Goal: Information Seeking & Learning: Check status

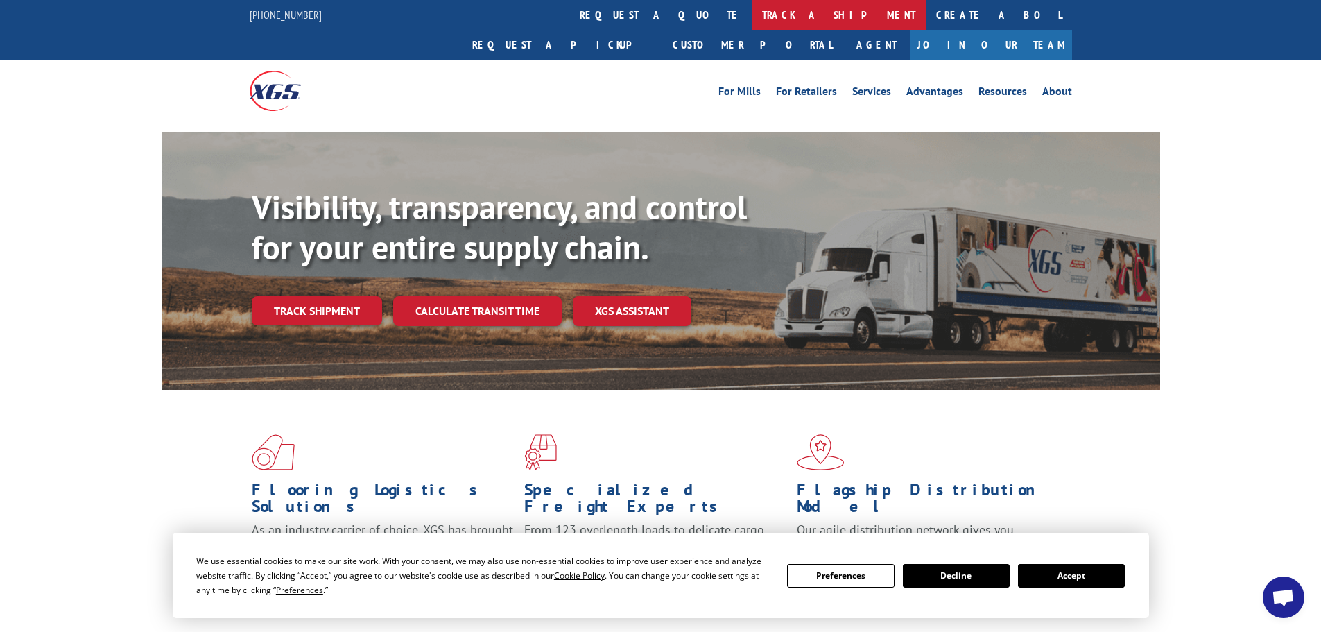
click at [752, 12] on link "track a shipment" at bounding box center [839, 15] width 174 height 30
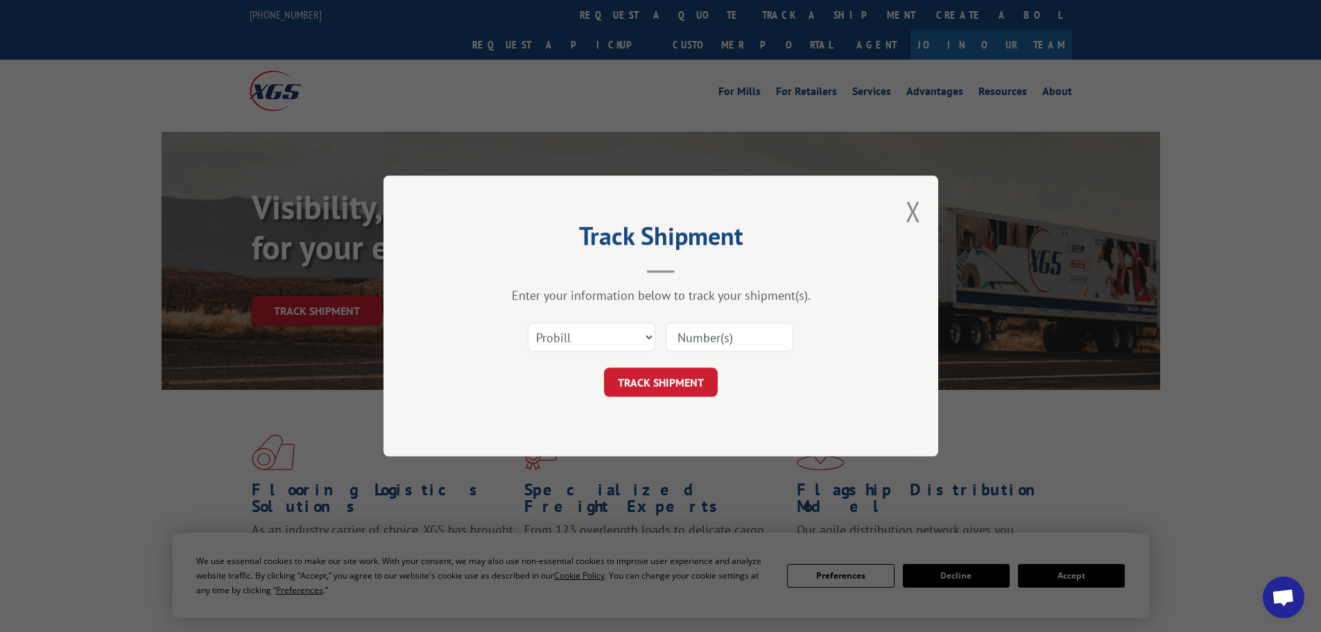
click at [602, 324] on div "Select category... Probill BOL PO" at bounding box center [661, 337] width 416 height 46
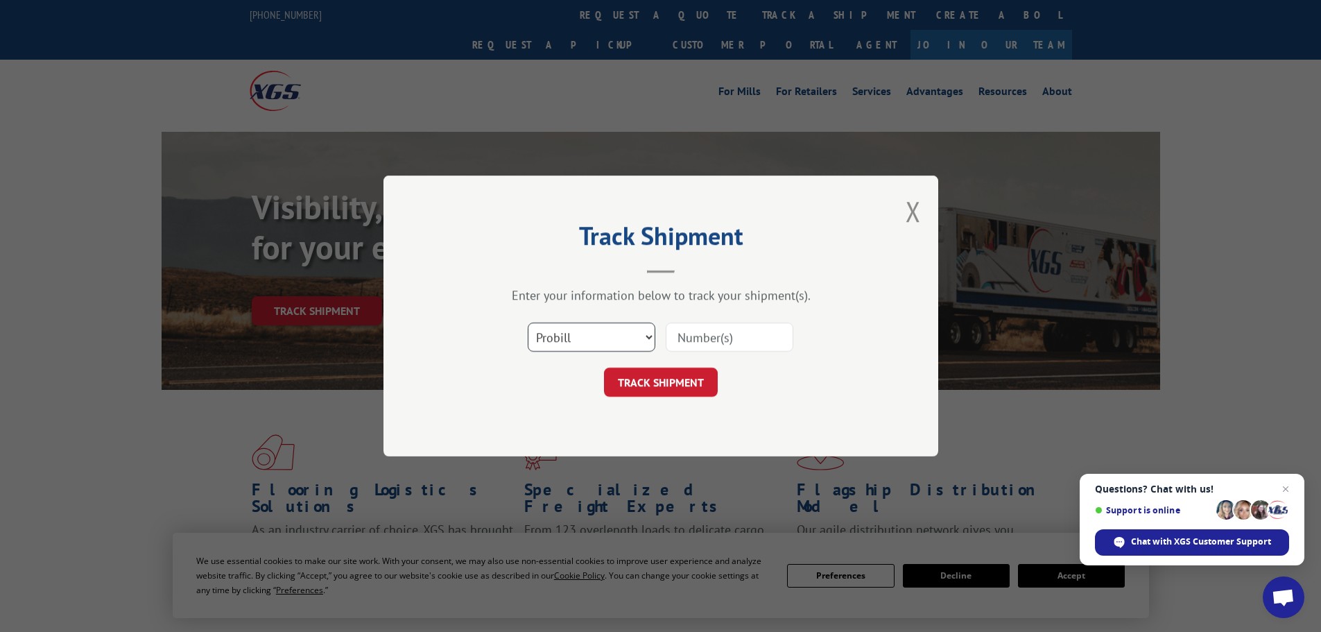
drag, startPoint x: 594, startPoint y: 330, endPoint x: 594, endPoint y: 337, distance: 7.0
click at [595, 330] on select "Select category... Probill BOL PO" at bounding box center [592, 336] width 128 height 29
select select "bol"
click at [528, 322] on select "Select category... Probill BOL PO" at bounding box center [592, 336] width 128 height 29
click at [692, 338] on input at bounding box center [730, 336] width 128 height 29
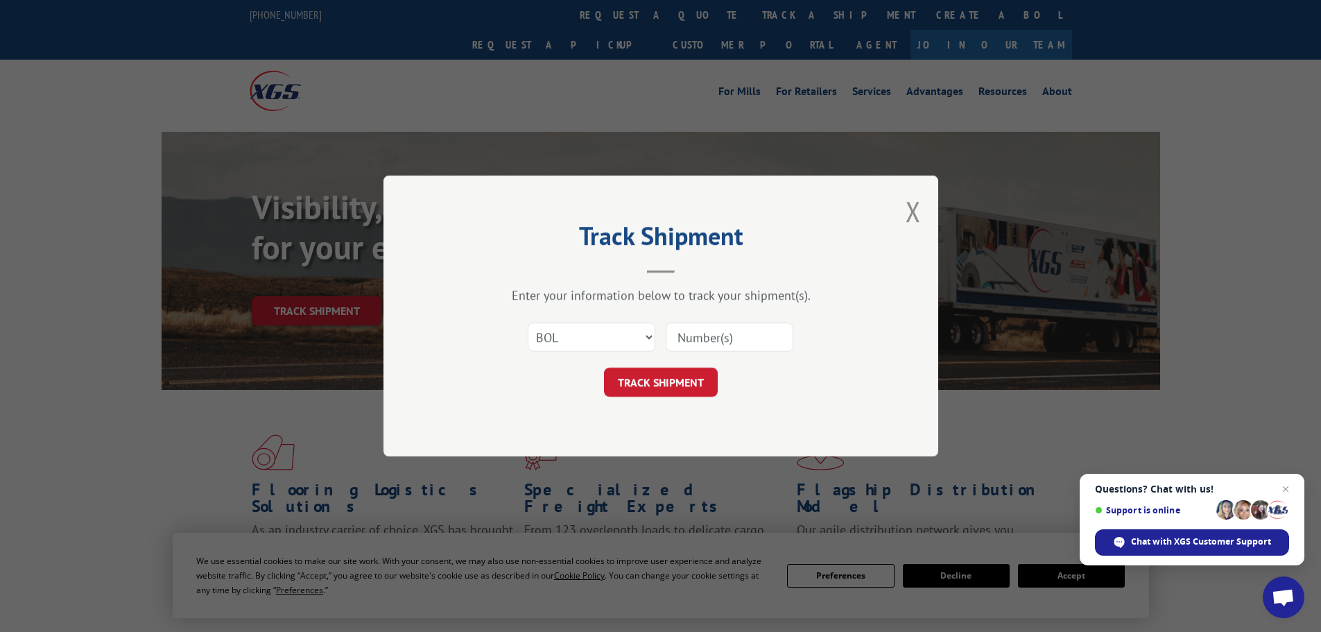
paste input "6006950"
type input "6006950"
click at [667, 383] on button "TRACK SHIPMENT" at bounding box center [661, 382] width 114 height 29
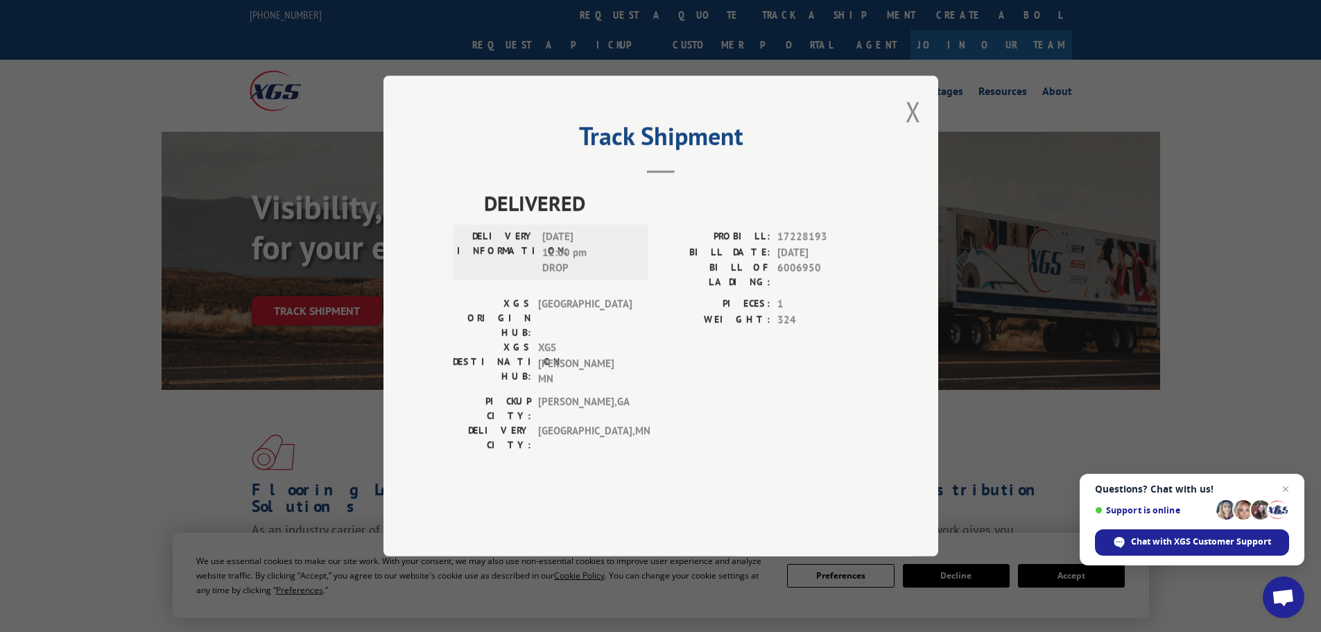
click at [909, 130] on button "Close modal" at bounding box center [913, 111] width 15 height 37
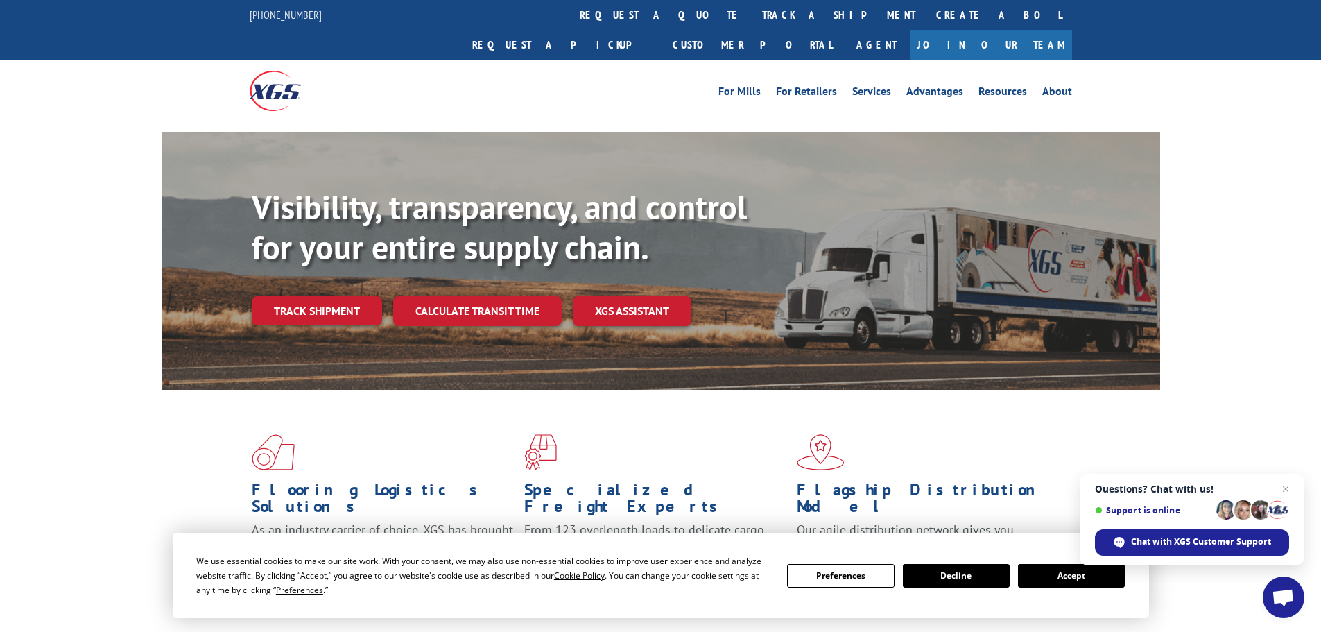
click at [752, 17] on link "track a shipment" at bounding box center [839, 15] width 174 height 30
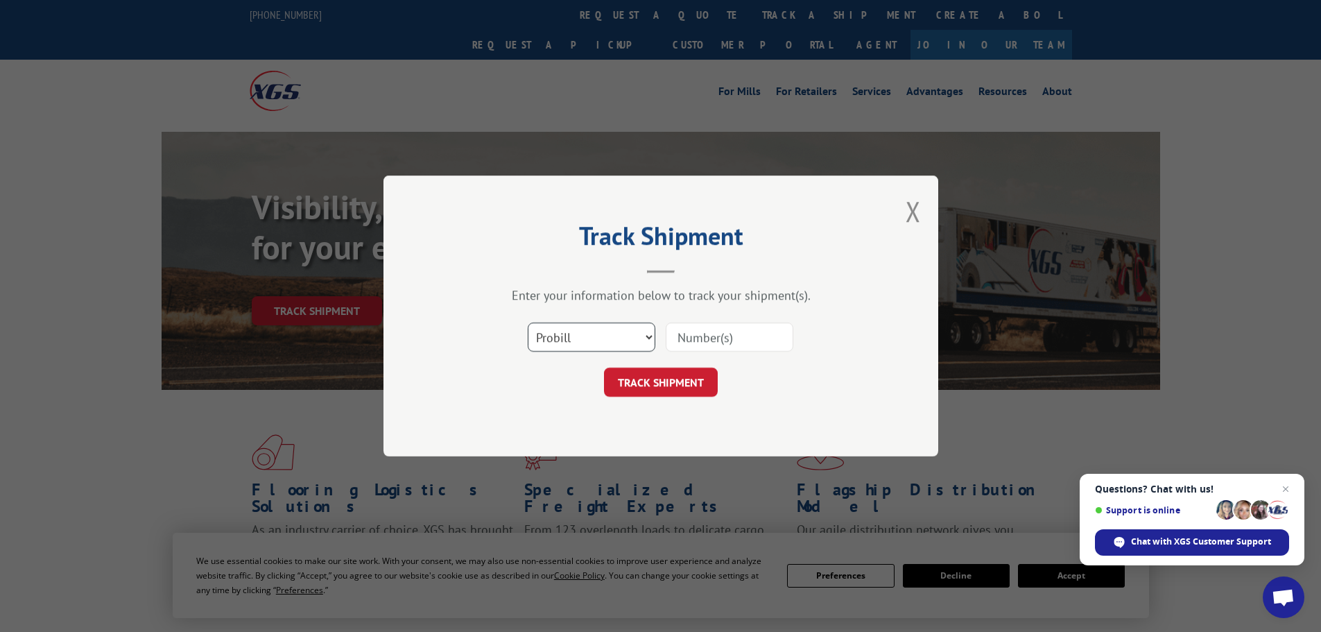
click at [604, 339] on select "Select category... Probill BOL PO" at bounding box center [592, 336] width 128 height 29
select select "bol"
click at [528, 322] on select "Select category... Probill BOL PO" at bounding box center [592, 336] width 128 height 29
click at [728, 338] on input at bounding box center [730, 336] width 128 height 29
paste input "6011400"
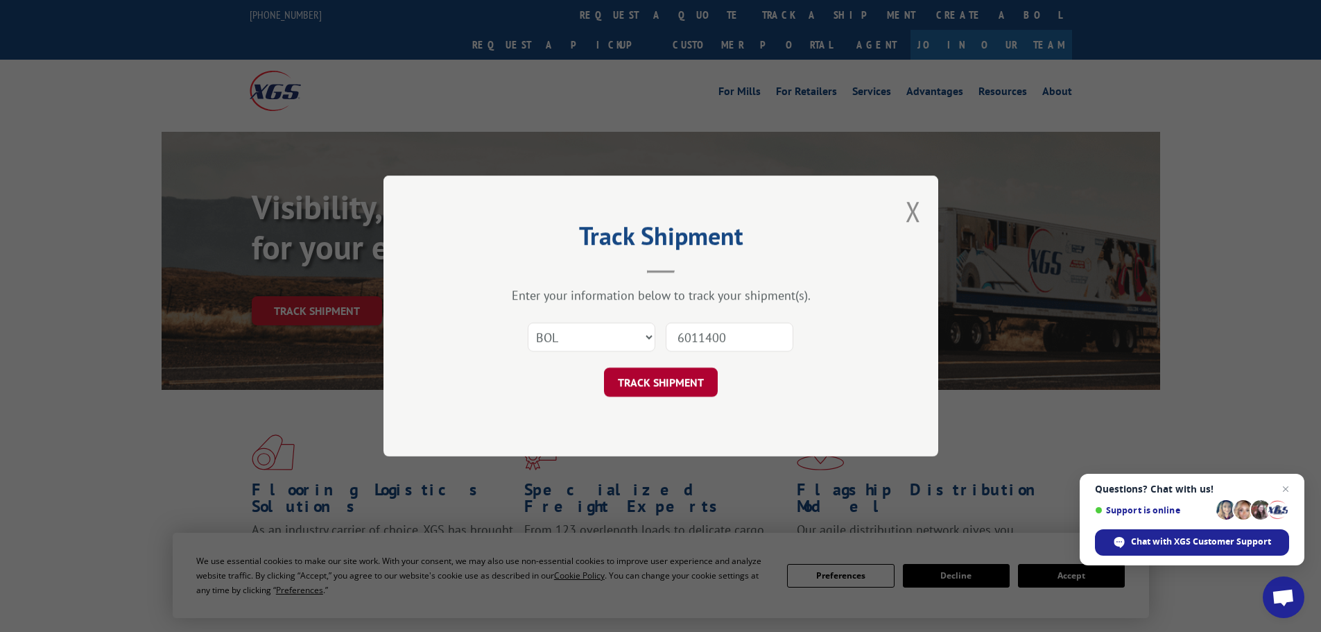
type input "6011400"
click at [654, 382] on button "TRACK SHIPMENT" at bounding box center [661, 382] width 114 height 29
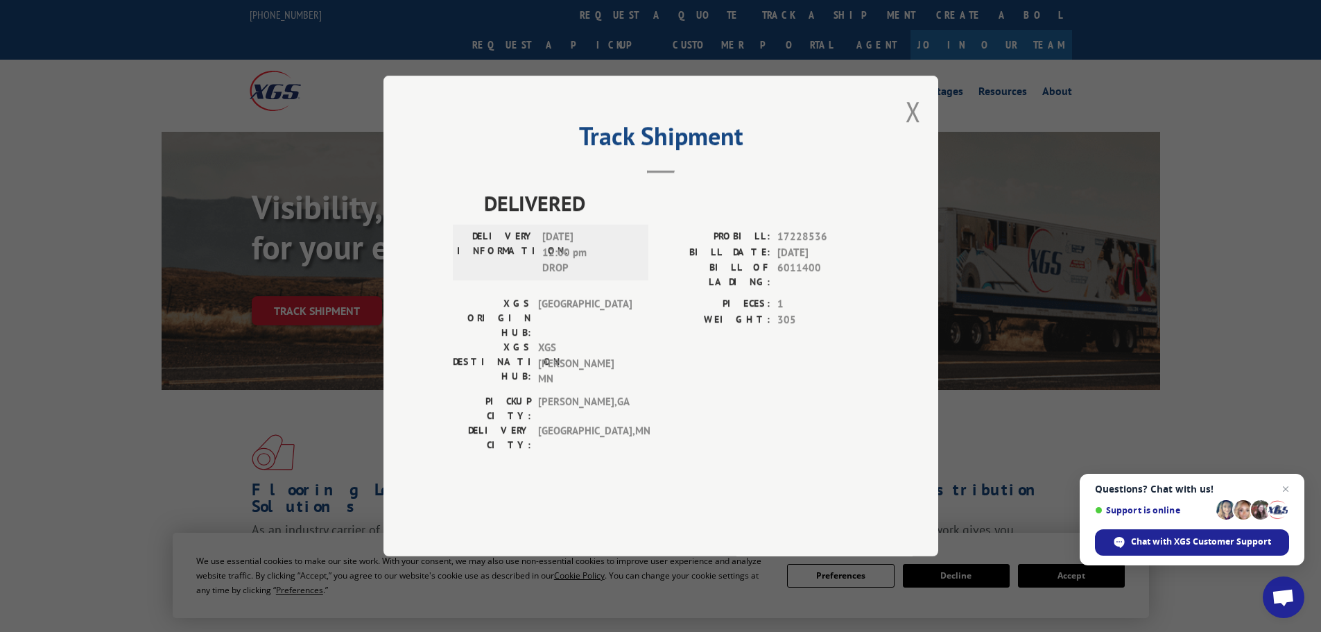
click at [910, 130] on button "Close modal" at bounding box center [913, 111] width 15 height 37
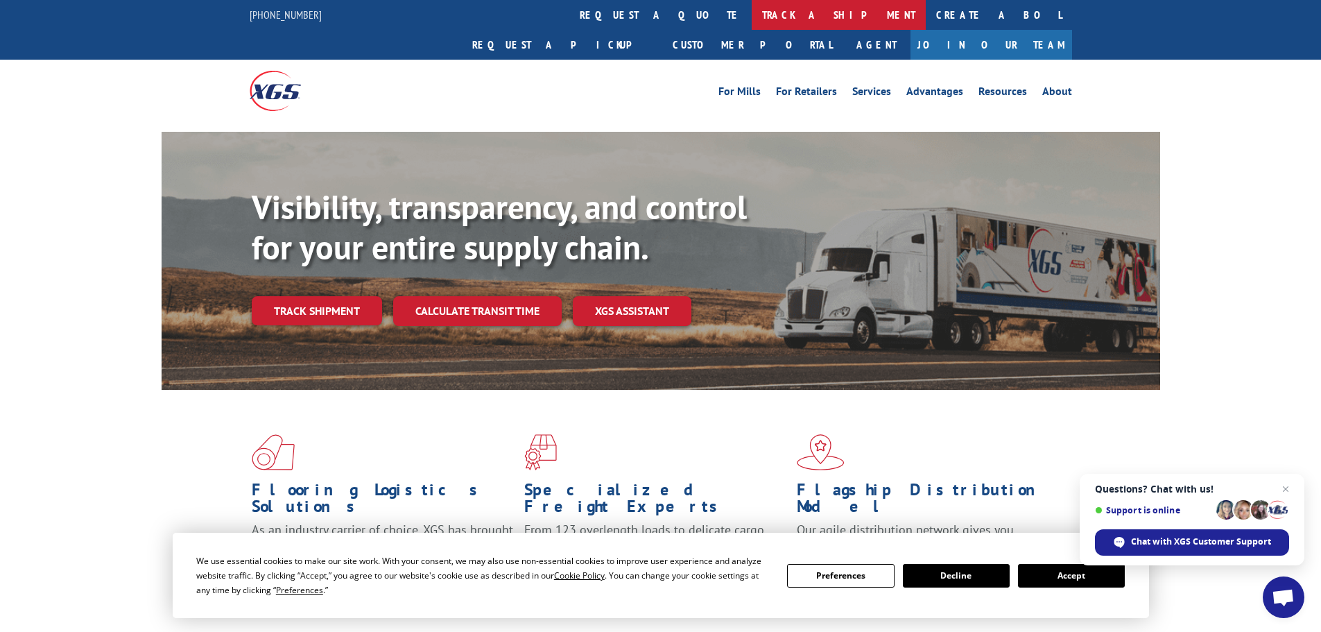
click at [752, 17] on link "track a shipment" at bounding box center [839, 15] width 174 height 30
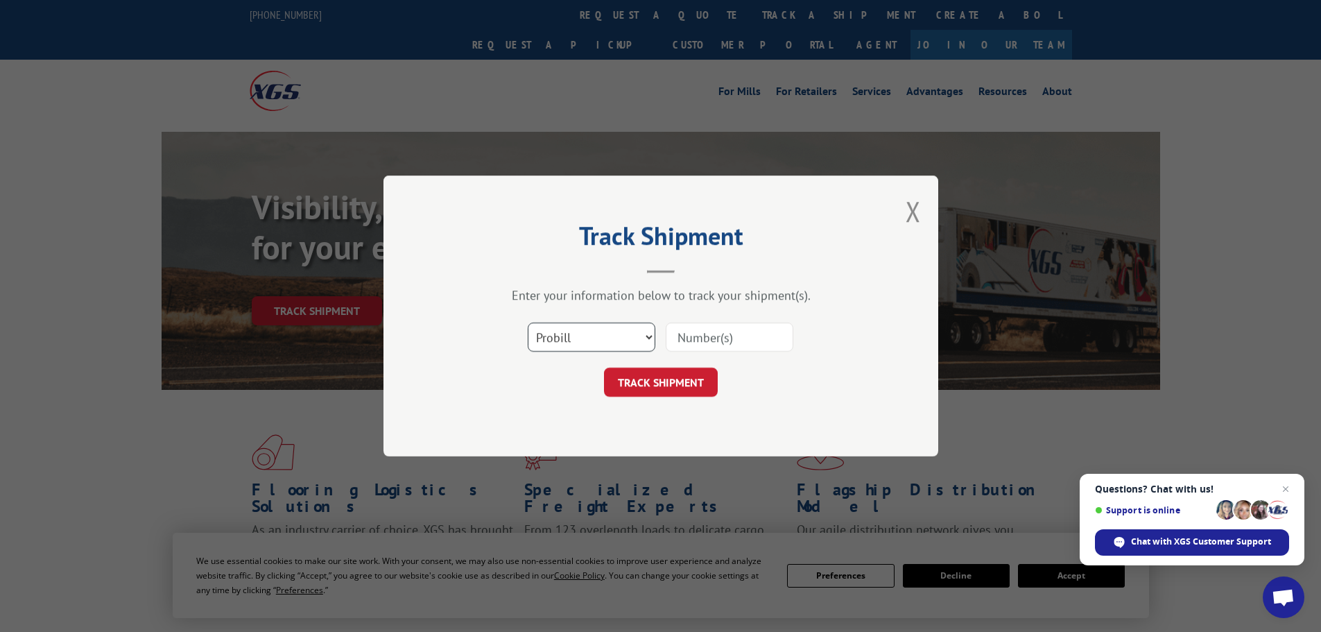
click at [610, 338] on select "Select category... Probill BOL PO" at bounding box center [592, 336] width 128 height 29
select select "bol"
click at [528, 322] on select "Select category... Probill BOL PO" at bounding box center [592, 336] width 128 height 29
click at [771, 339] on input at bounding box center [730, 336] width 128 height 29
paste input "6010684"
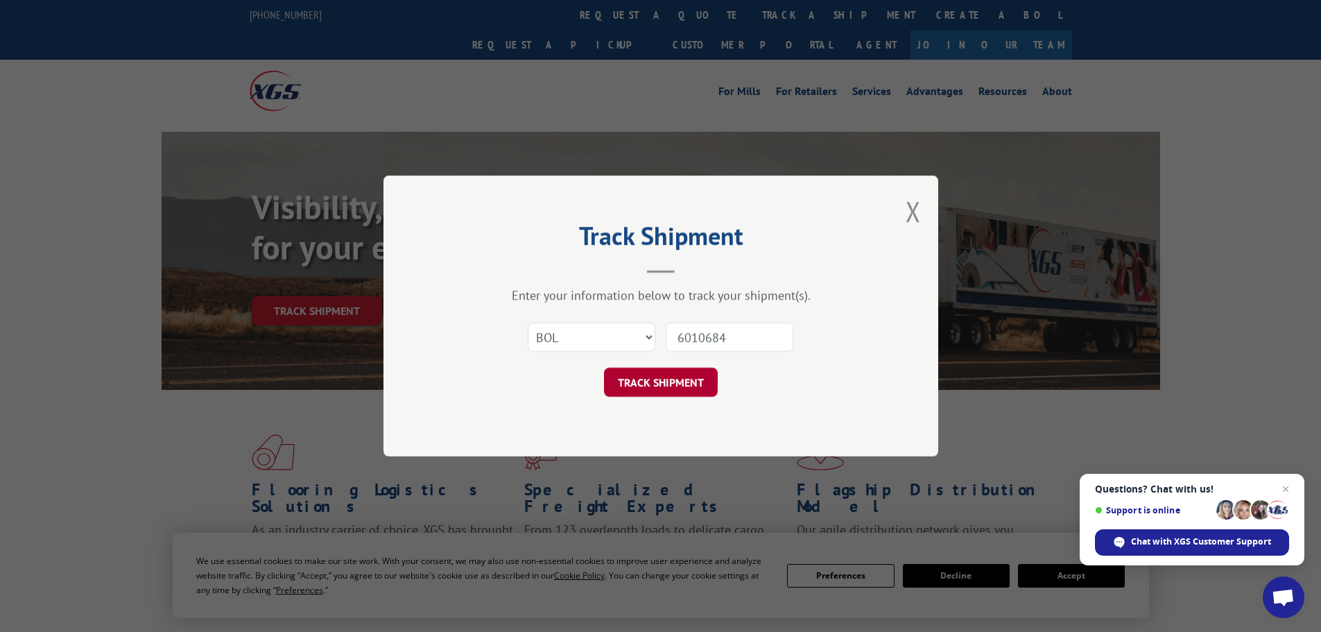
type input "6010684"
click at [652, 381] on button "TRACK SHIPMENT" at bounding box center [661, 382] width 114 height 29
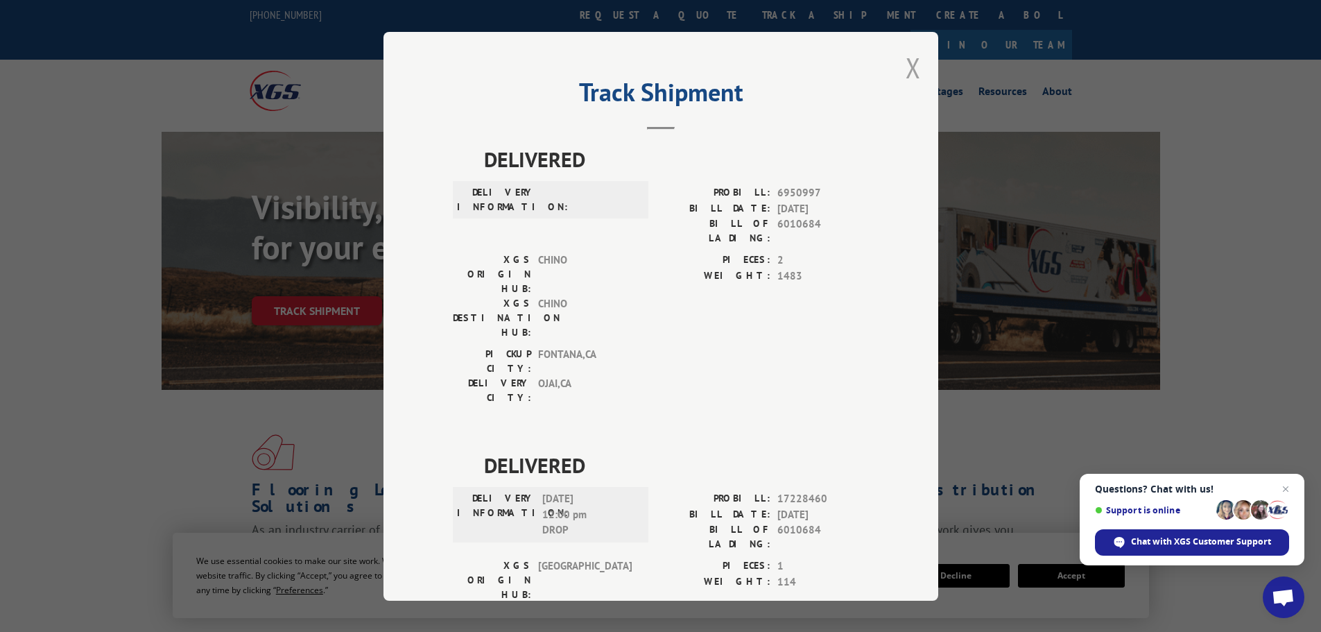
click at [908, 68] on button "Close modal" at bounding box center [913, 67] width 15 height 37
